Goal: Navigation & Orientation: Go to known website

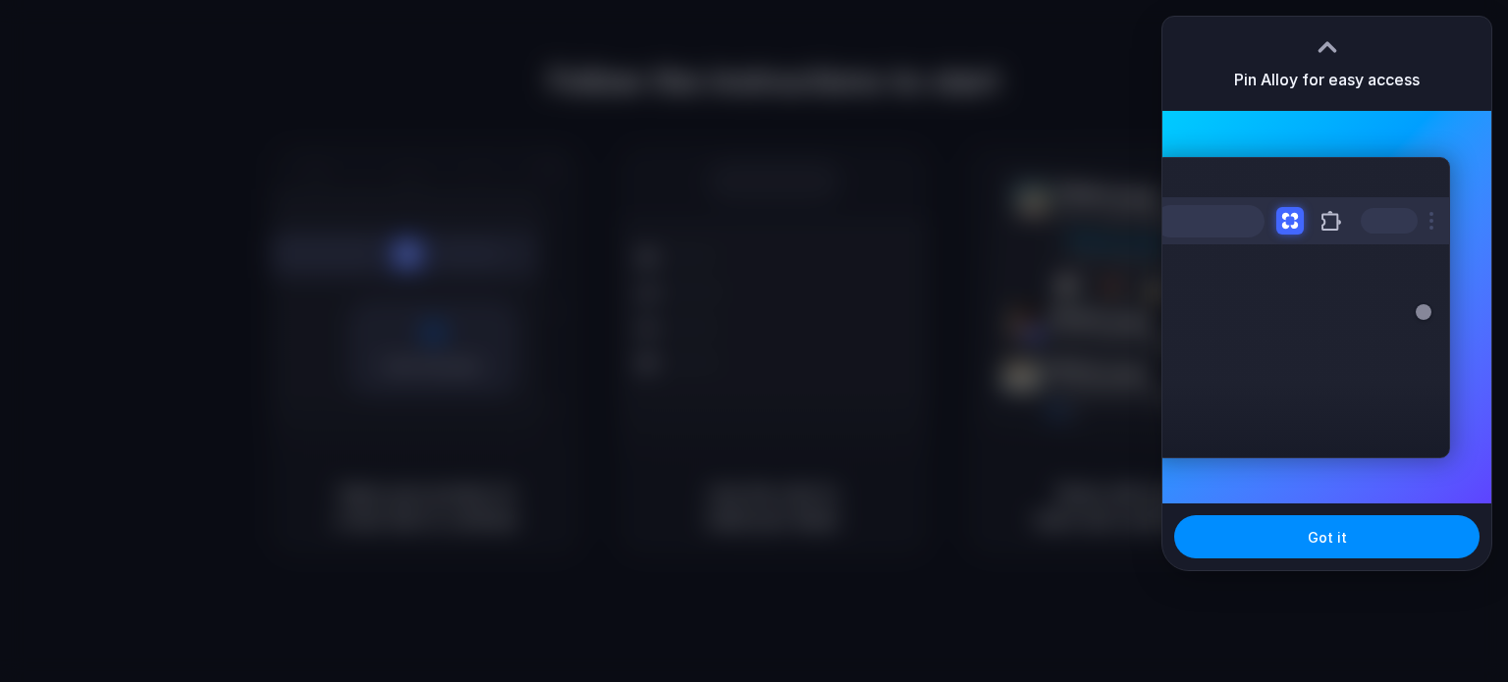
click at [1035, 139] on div at bounding box center [754, 341] width 1508 height 682
click at [1329, 529] on span "Got it" at bounding box center [1326, 537] width 39 height 21
